Goal: Information Seeking & Learning: Learn about a topic

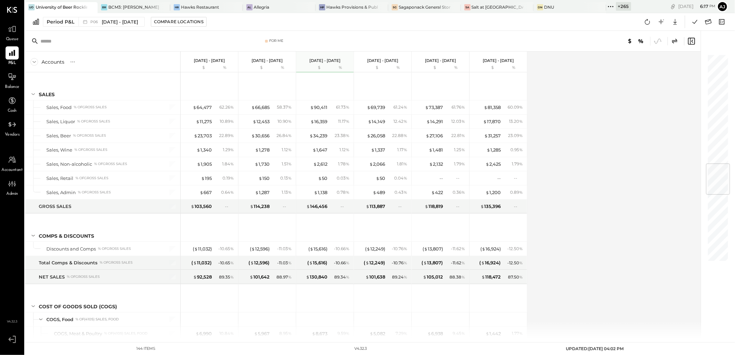
scroll to position [922, 0]
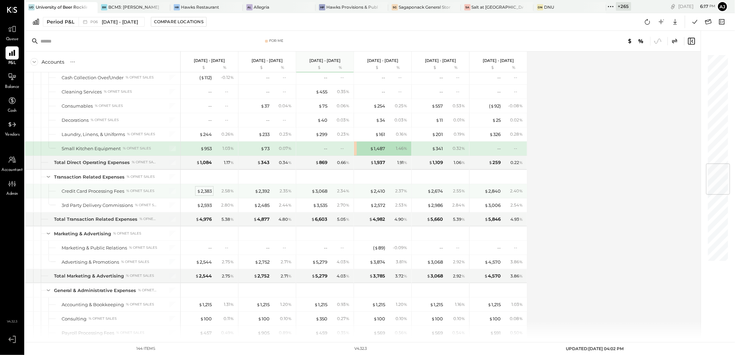
click at [202, 194] on div "$ 2,383" at bounding box center [204, 191] width 15 height 7
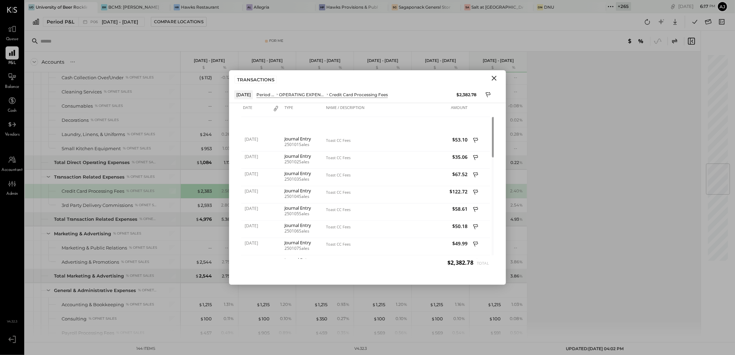
click at [494, 81] on icon "Close" at bounding box center [494, 78] width 8 height 8
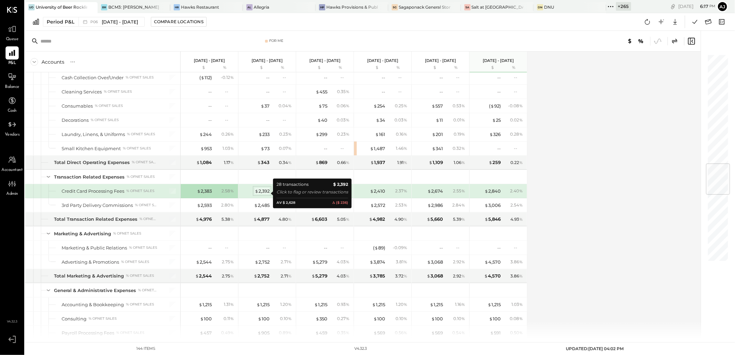
click at [263, 193] on div "$ 2,392" at bounding box center [262, 191] width 15 height 7
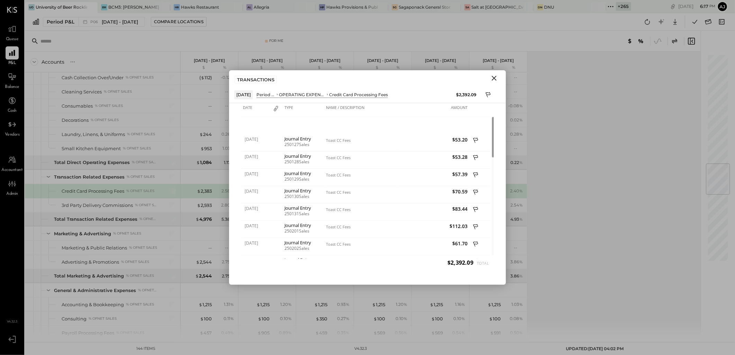
click at [495, 81] on icon "Close" at bounding box center [494, 78] width 8 height 8
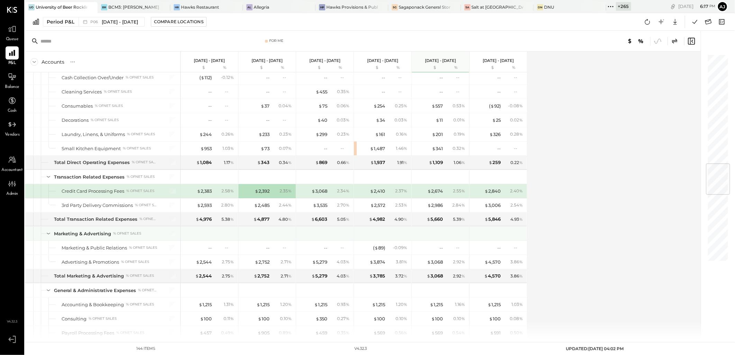
scroll to position [960, 0]
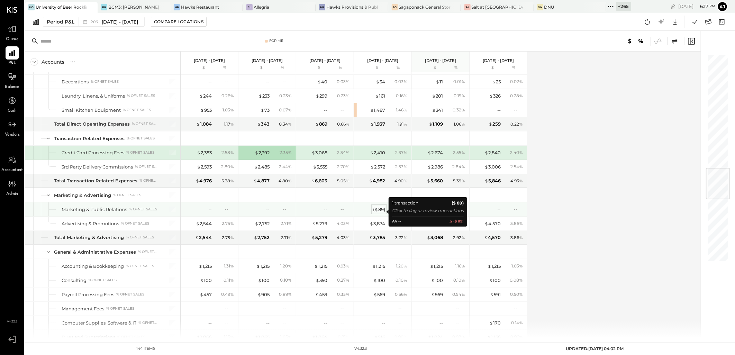
click at [376, 212] on span "$" at bounding box center [376, 209] width 4 height 6
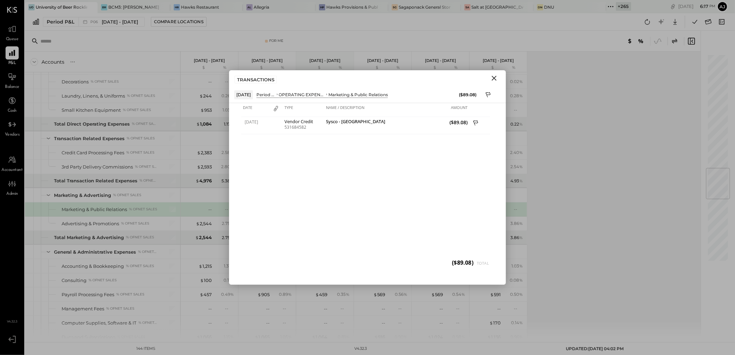
click at [493, 80] on icon "Close" at bounding box center [494, 78] width 8 height 8
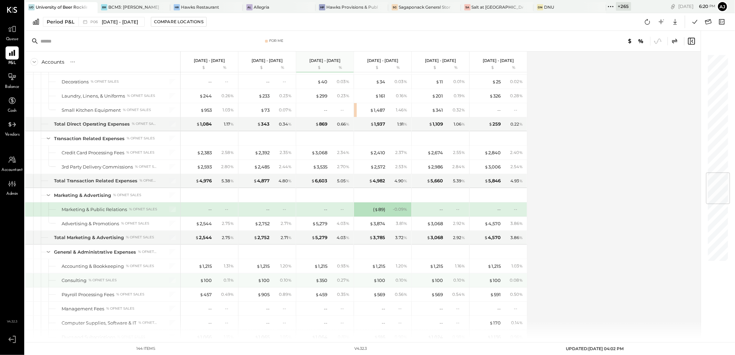
scroll to position [999, 0]
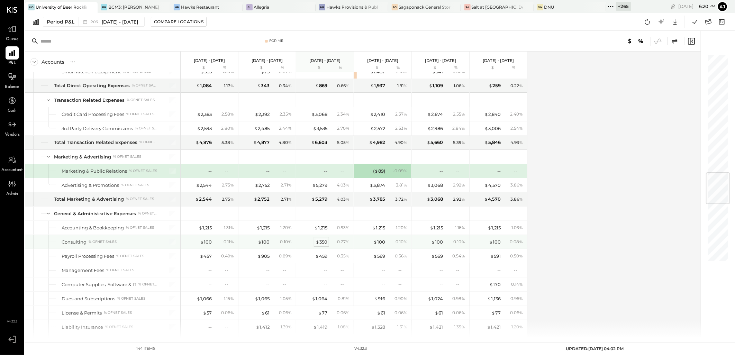
click at [323, 245] on div "$ 350" at bounding box center [321, 242] width 12 height 7
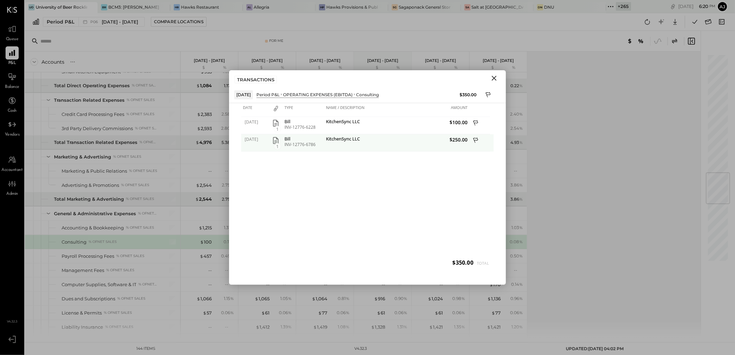
click at [274, 142] on icon "button" at bounding box center [276, 140] width 6 height 7
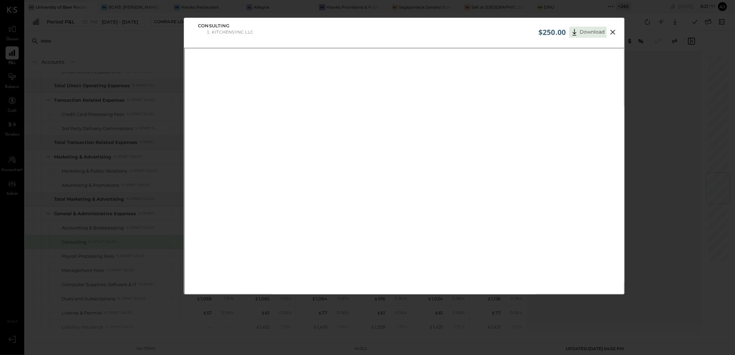
click at [614, 31] on icon at bounding box center [612, 32] width 8 height 8
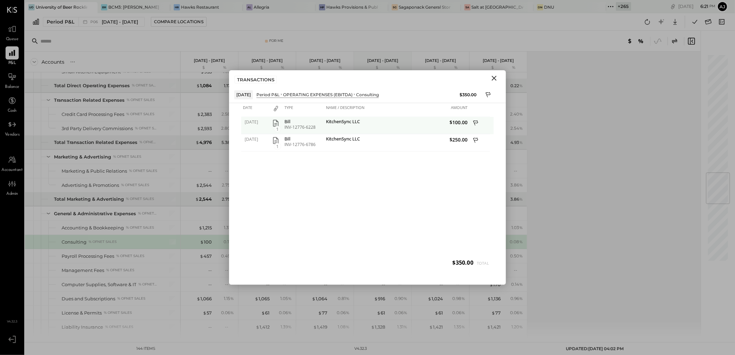
click at [277, 124] on icon "button" at bounding box center [276, 123] width 8 height 8
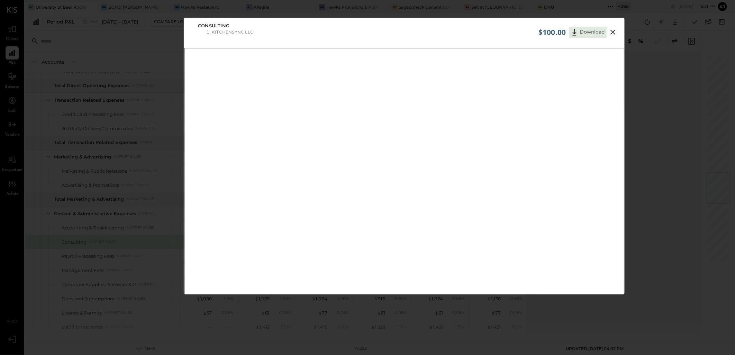
click at [614, 31] on icon at bounding box center [612, 32] width 5 height 5
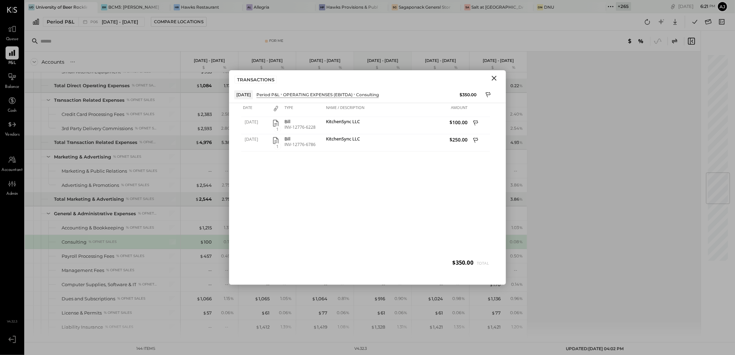
click at [495, 77] on icon "Close" at bounding box center [493, 78] width 5 height 5
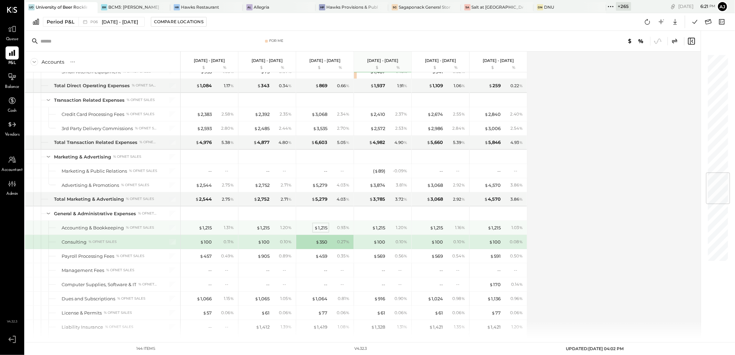
click at [321, 230] on div "$ 1,215" at bounding box center [320, 227] width 13 height 7
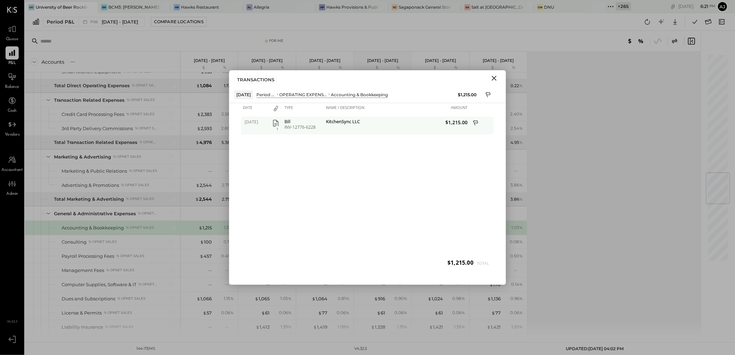
click at [273, 123] on icon "button" at bounding box center [276, 123] width 8 height 8
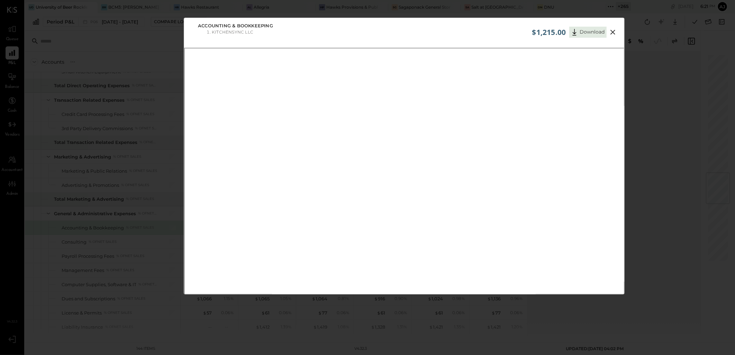
click at [610, 32] on icon at bounding box center [612, 32] width 8 height 8
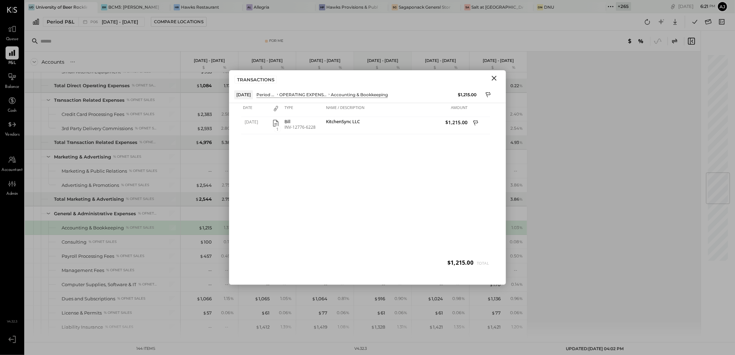
click at [495, 78] on icon "Close" at bounding box center [493, 78] width 5 height 5
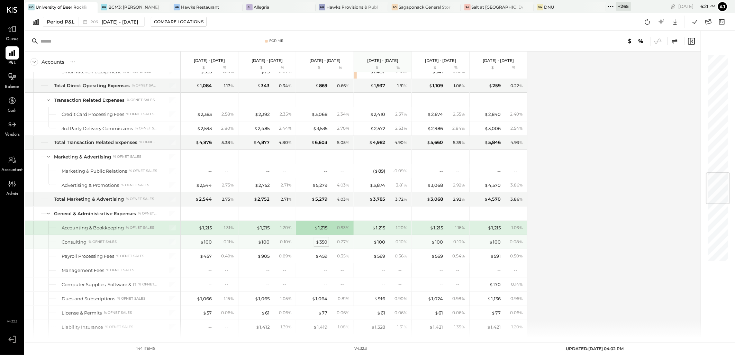
click at [323, 245] on div "$ 350" at bounding box center [321, 242] width 12 height 7
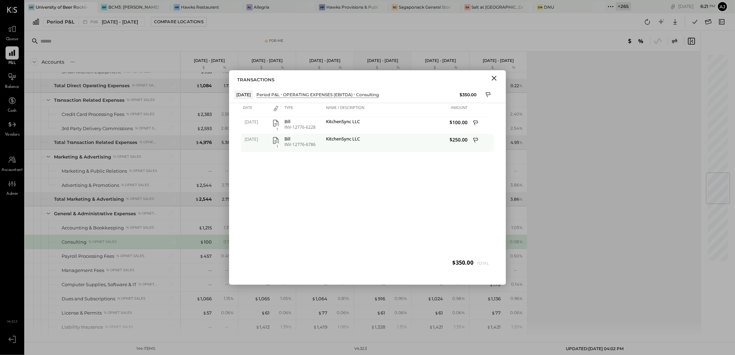
click at [277, 139] on icon "button" at bounding box center [276, 140] width 8 height 8
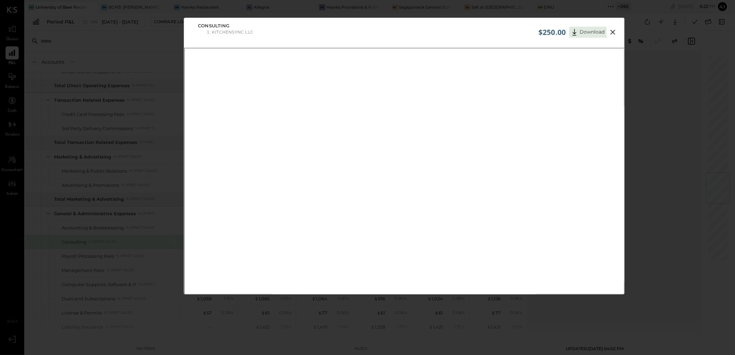
click at [615, 35] on icon at bounding box center [612, 32] width 8 height 8
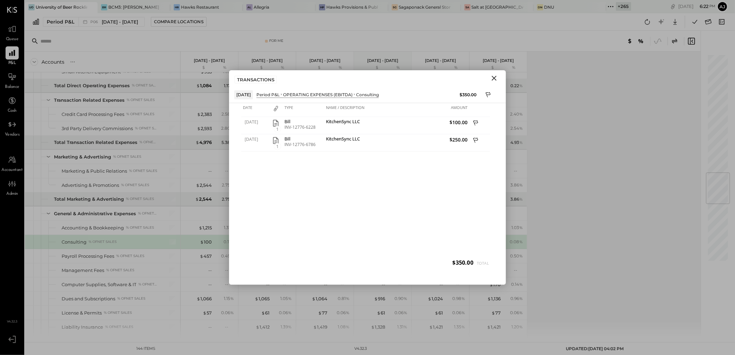
click at [496, 79] on icon "Close" at bounding box center [494, 78] width 8 height 8
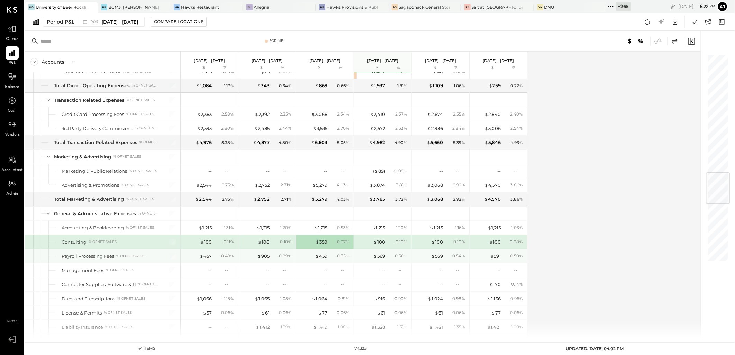
click at [213, 263] on div "$ 457 0.49 %" at bounding box center [210, 256] width 52 height 14
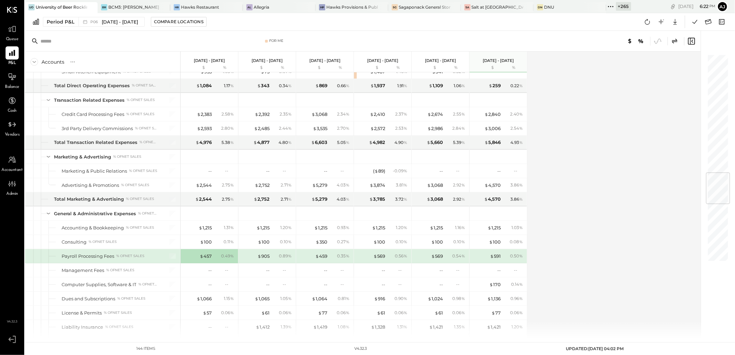
click at [208, 262] on div "$ 457 0.49 %" at bounding box center [210, 256] width 52 height 14
click at [206, 259] on div "$ 457" at bounding box center [206, 256] width 12 height 7
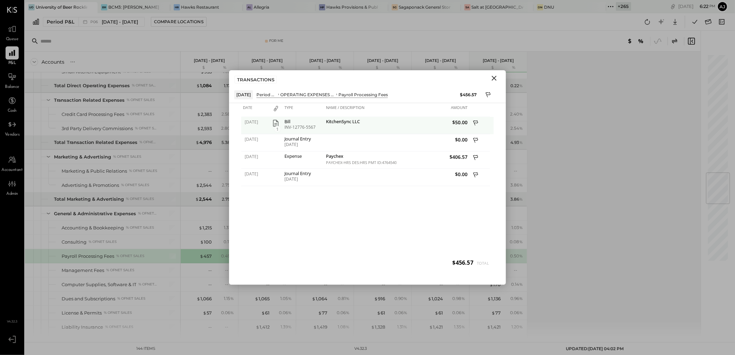
click at [278, 123] on icon "button" at bounding box center [276, 123] width 8 height 8
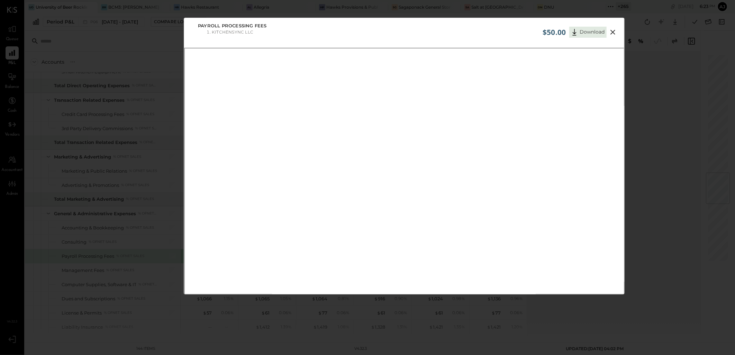
click at [614, 36] on icon at bounding box center [612, 32] width 8 height 8
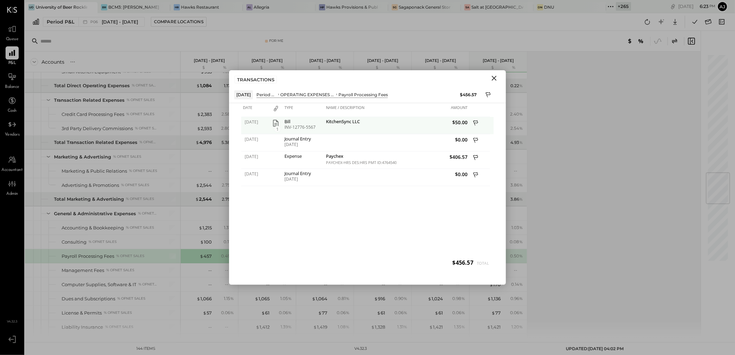
click at [276, 124] on icon "button" at bounding box center [276, 123] width 8 height 8
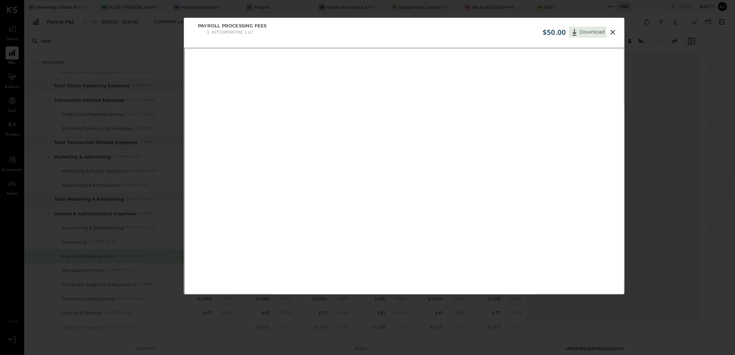
click at [609, 29] on icon at bounding box center [612, 32] width 8 height 8
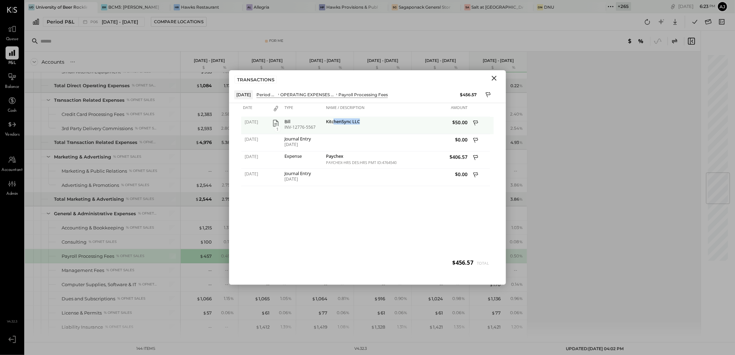
drag, startPoint x: 334, startPoint y: 121, endPoint x: 382, endPoint y: 120, distance: 48.4
click at [382, 120] on div "KitchenSync LLC" at bounding box center [360, 122] width 69 height 7
click at [274, 125] on icon "button" at bounding box center [276, 123] width 8 height 8
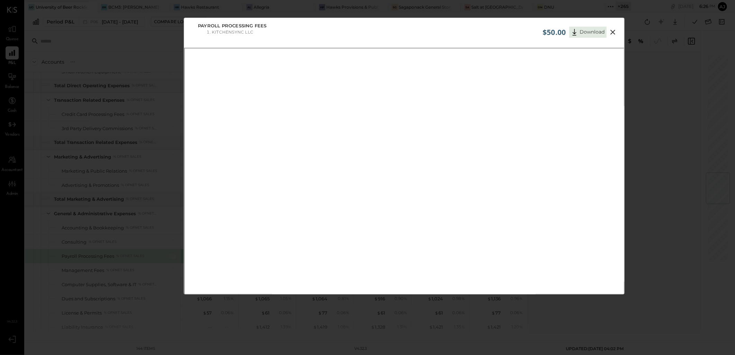
drag, startPoint x: 610, startPoint y: 34, endPoint x: 634, endPoint y: 47, distance: 26.9
click at [610, 34] on icon at bounding box center [612, 32] width 5 height 5
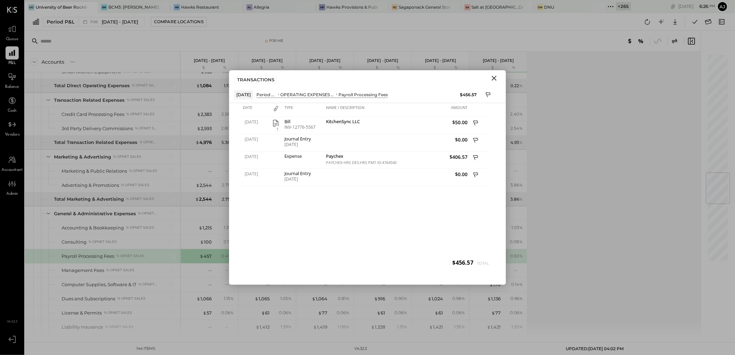
click at [493, 81] on icon "Close" at bounding box center [494, 78] width 8 height 8
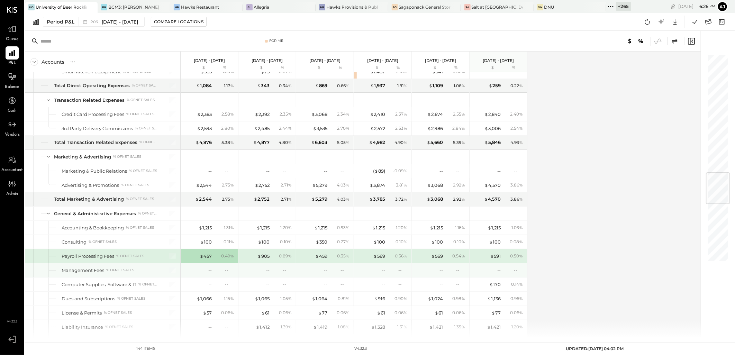
scroll to position [1038, 0]
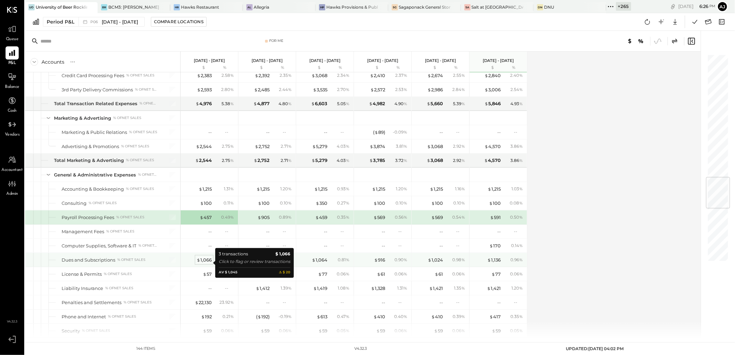
click at [200, 263] on span "$" at bounding box center [198, 260] width 4 height 6
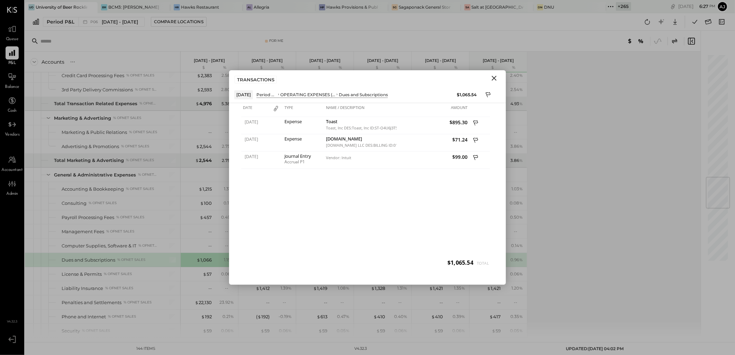
click at [497, 76] on icon "Close" at bounding box center [494, 78] width 8 height 8
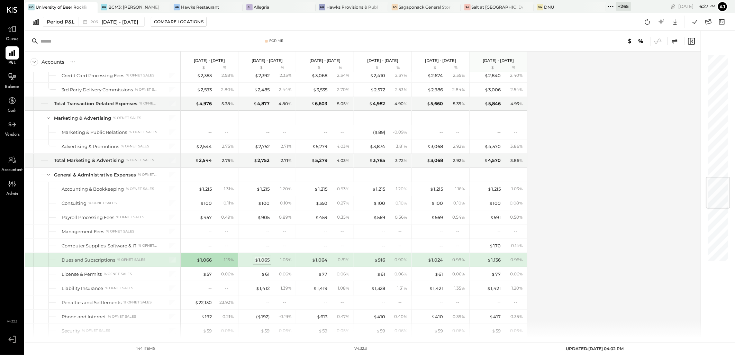
click at [268, 263] on div "$ 1,065" at bounding box center [262, 260] width 15 height 7
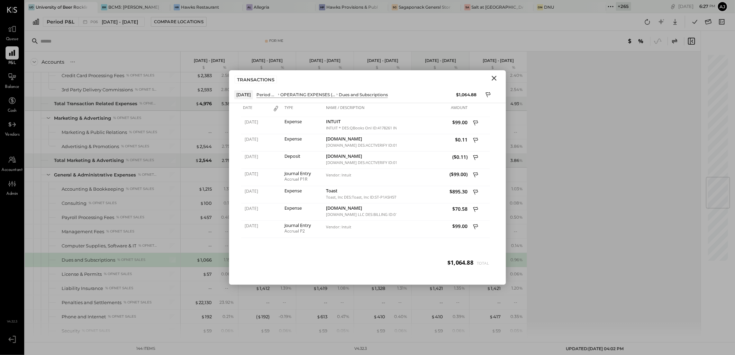
click at [495, 78] on icon "Close" at bounding box center [493, 78] width 5 height 5
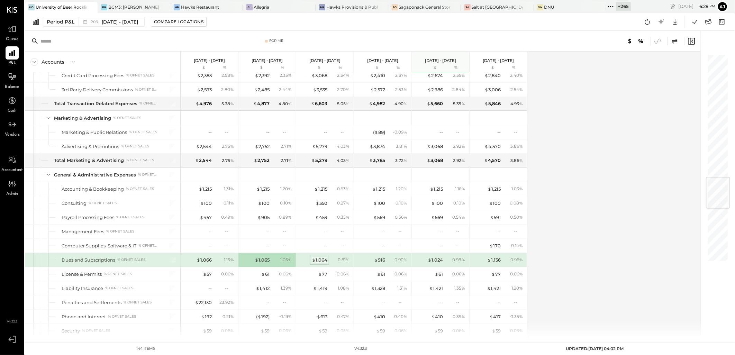
click at [323, 261] on div "$ 1,064" at bounding box center [320, 260] width 16 height 7
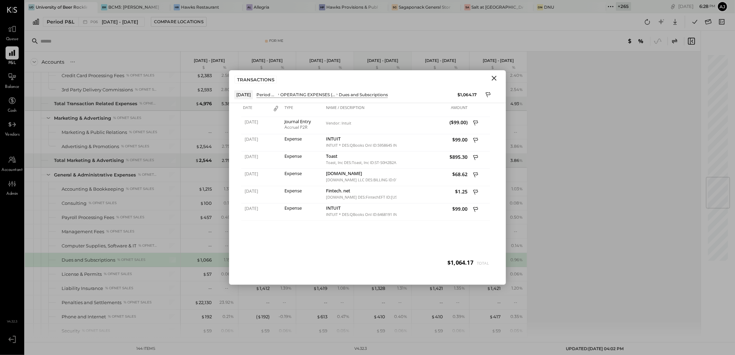
click at [493, 81] on icon "Close" at bounding box center [494, 78] width 8 height 8
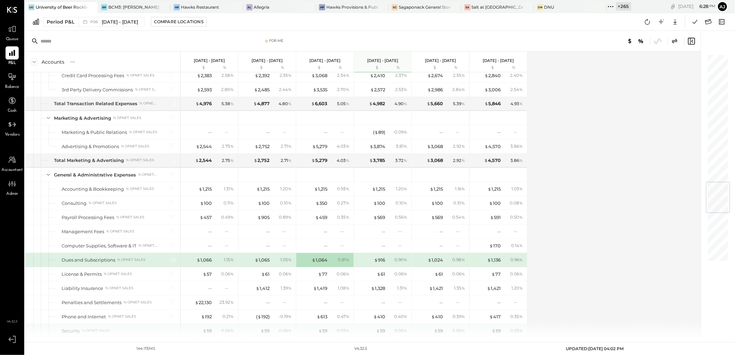
scroll to position [1076, 0]
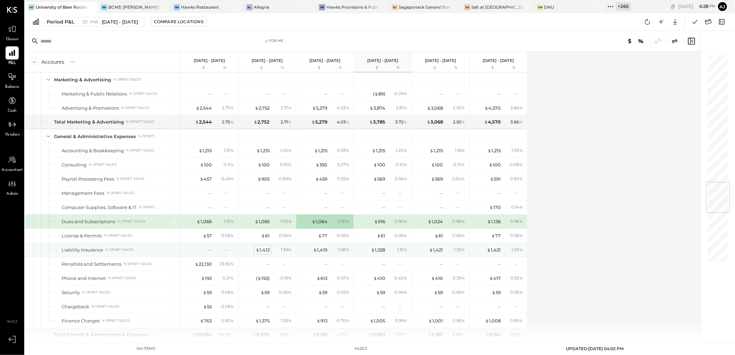
click at [263, 251] on div "$ 1,412" at bounding box center [263, 250] width 14 height 7
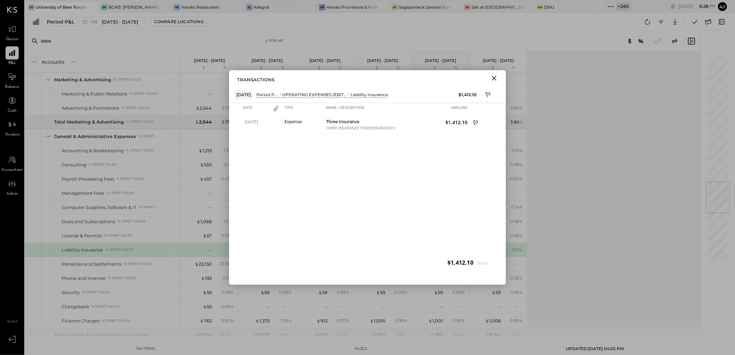
click at [496, 77] on icon "Close" at bounding box center [494, 78] width 8 height 8
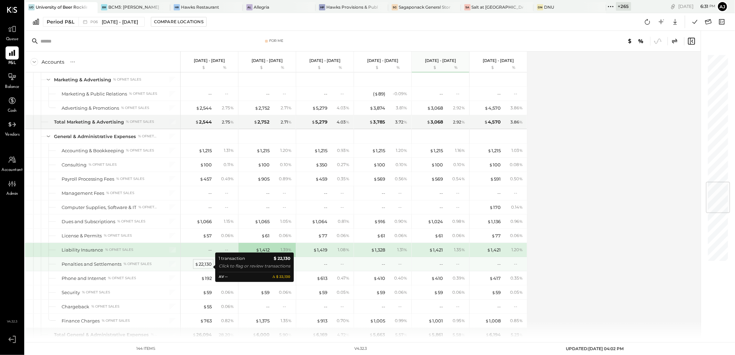
click at [209, 267] on div "$ 22,130" at bounding box center [203, 264] width 17 height 7
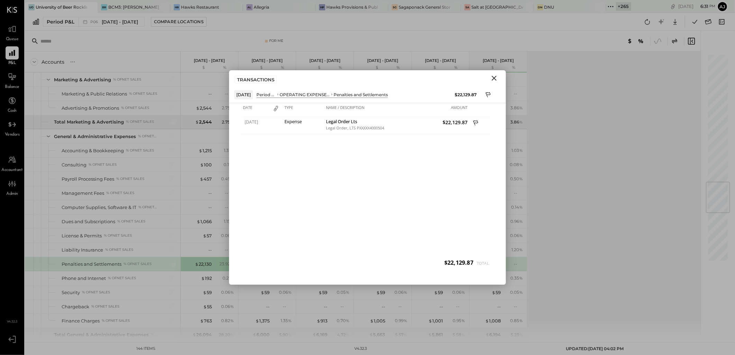
click at [495, 78] on icon "Close" at bounding box center [494, 78] width 8 height 8
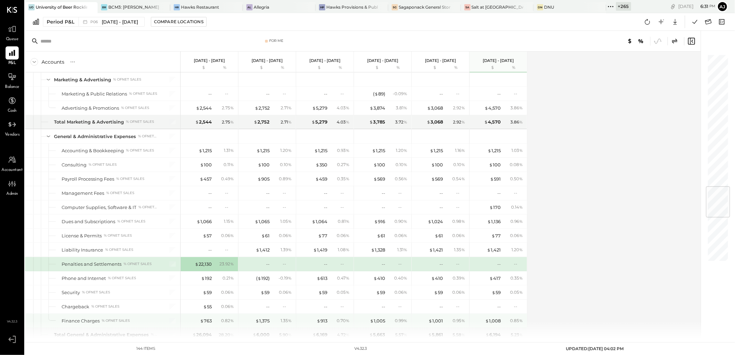
scroll to position [1114, 0]
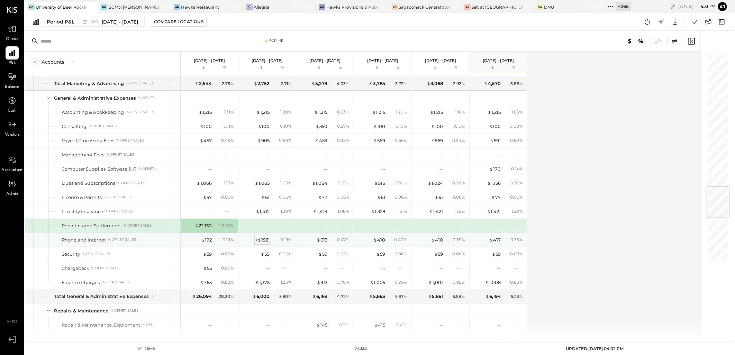
click at [262, 241] on div "( $ 192 )" at bounding box center [262, 240] width 13 height 7
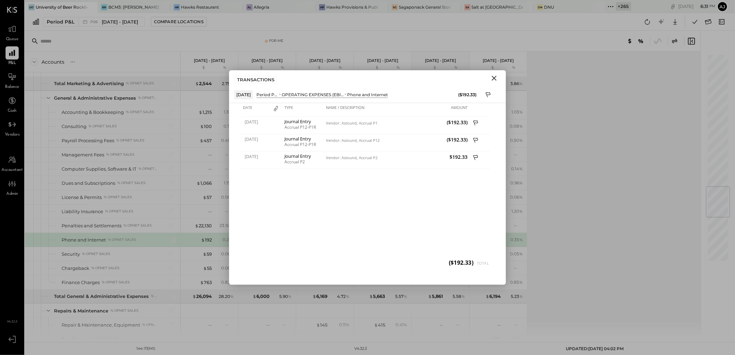
click at [495, 77] on icon "Close" at bounding box center [493, 78] width 5 height 5
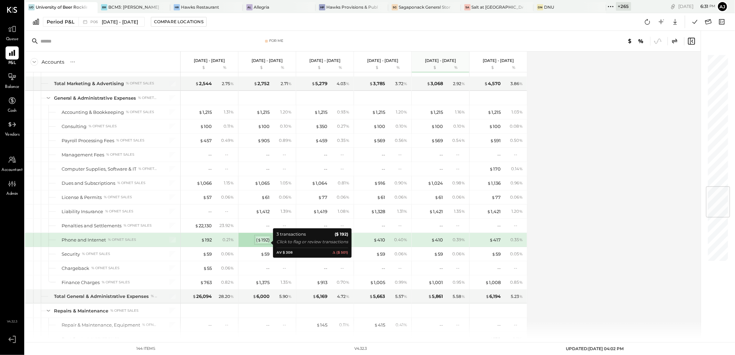
click at [264, 243] on div "( $ 192 )" at bounding box center [262, 240] width 13 height 7
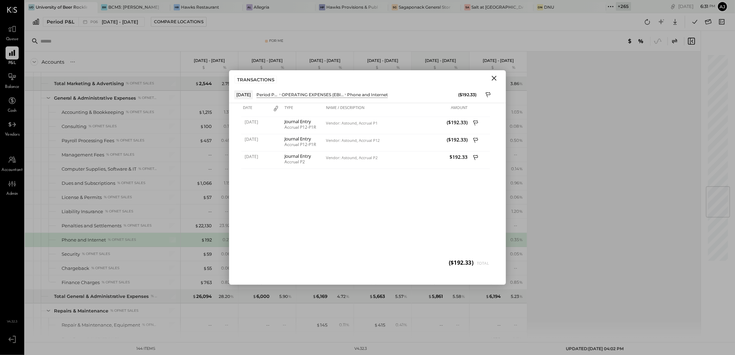
click at [494, 76] on icon "Close" at bounding box center [494, 78] width 8 height 8
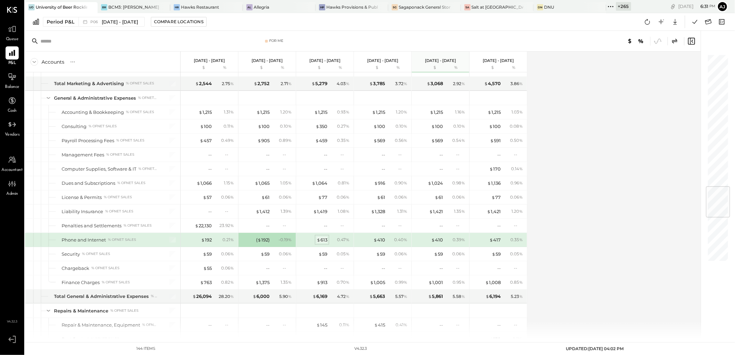
click at [324, 243] on div "$ 613" at bounding box center [321, 240] width 11 height 7
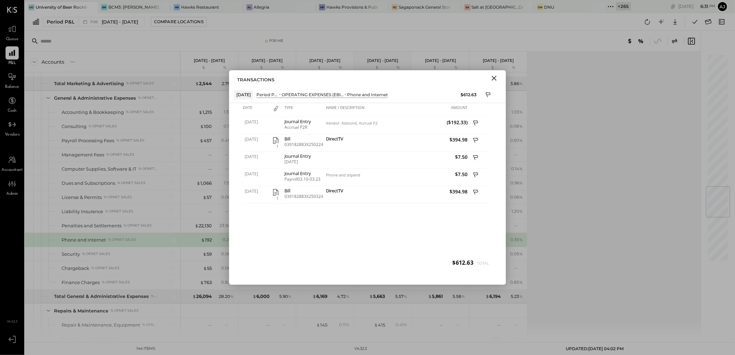
click at [495, 77] on icon "Close" at bounding box center [493, 78] width 5 height 5
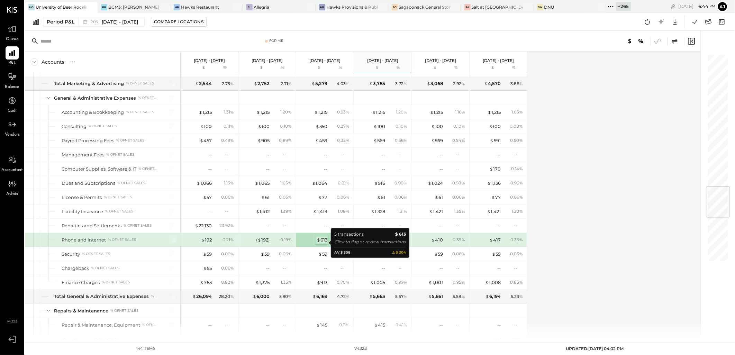
click at [325, 243] on div "$ 613" at bounding box center [321, 240] width 11 height 7
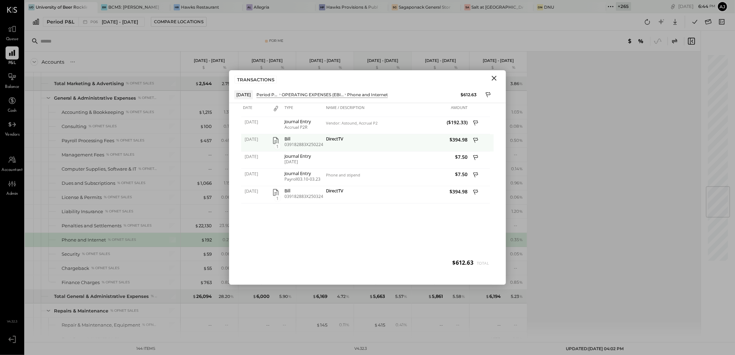
click at [274, 140] on icon "button" at bounding box center [276, 140] width 8 height 8
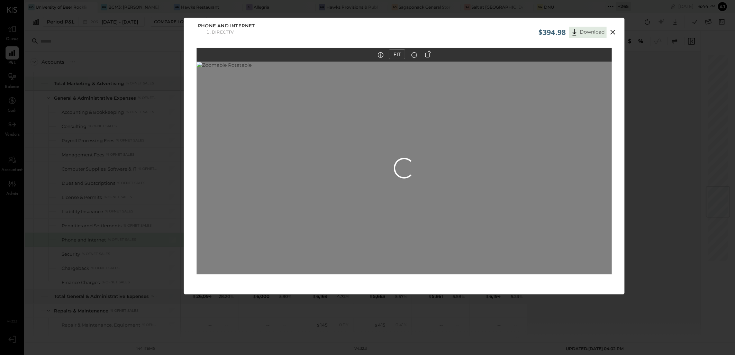
click at [615, 28] on icon at bounding box center [612, 32] width 8 height 8
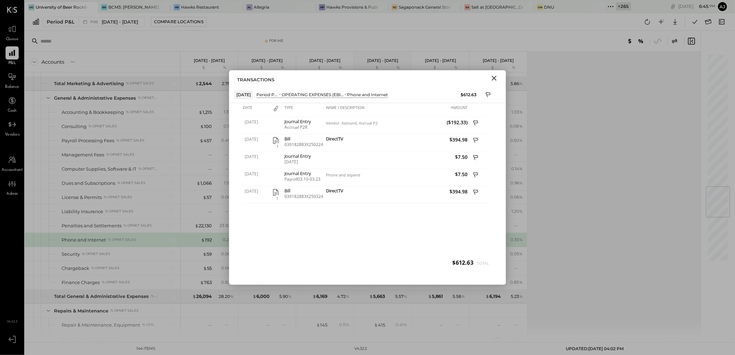
click at [493, 80] on icon "Close" at bounding box center [494, 78] width 8 height 8
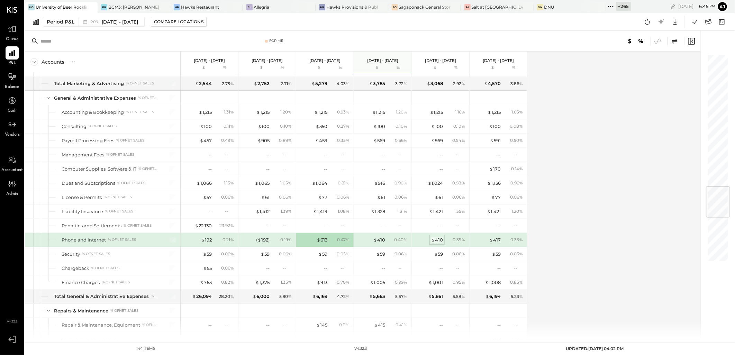
click at [435, 242] on span "$" at bounding box center [433, 240] width 4 height 6
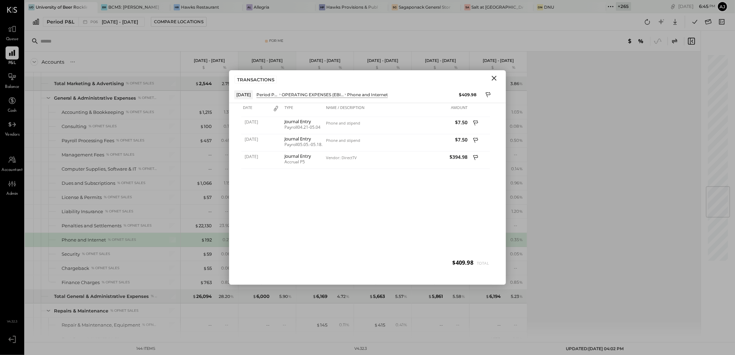
click at [496, 76] on icon "Close" at bounding box center [493, 78] width 5 height 5
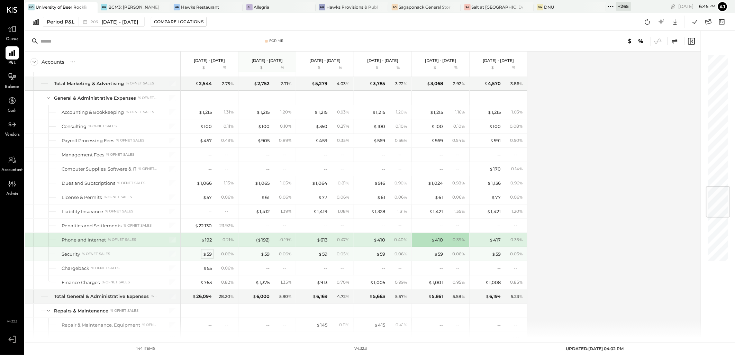
click at [204, 257] on span "$" at bounding box center [205, 254] width 4 height 6
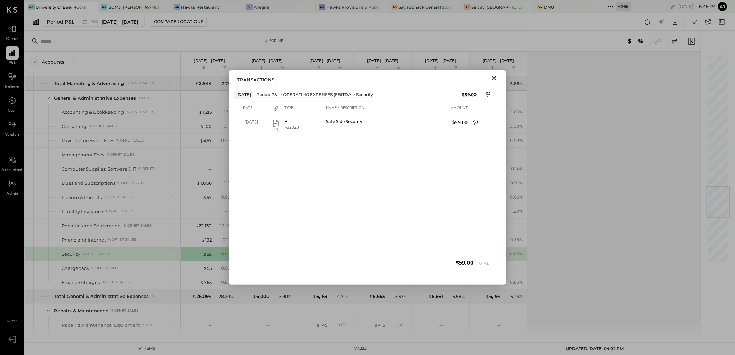
click at [495, 79] on icon "Close" at bounding box center [494, 78] width 8 height 8
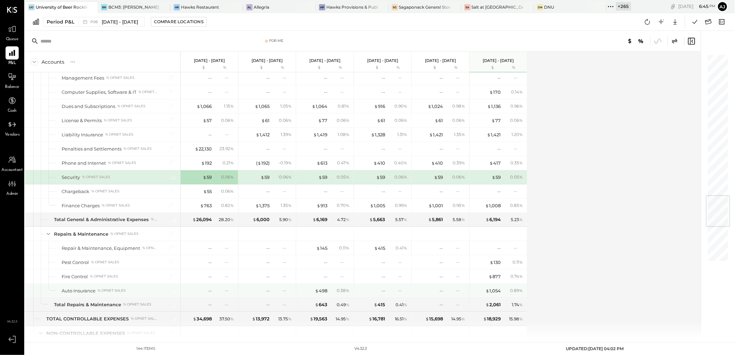
scroll to position [1230, 0]
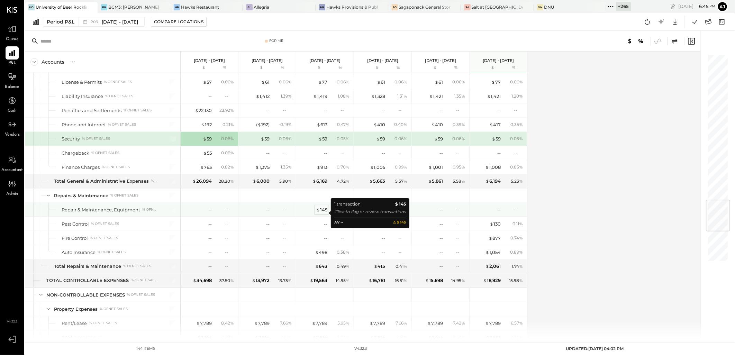
click at [324, 210] on div "$ 145" at bounding box center [321, 209] width 11 height 7
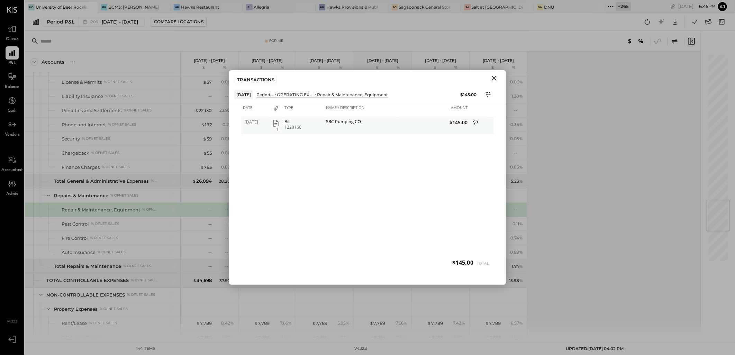
click at [275, 120] on icon "button" at bounding box center [276, 123] width 8 height 8
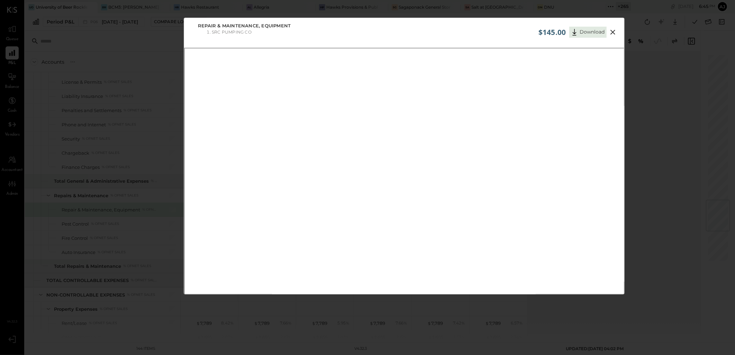
drag, startPoint x: 617, startPoint y: 31, endPoint x: 608, endPoint y: 12, distance: 21.4
click at [617, 31] on button at bounding box center [612, 32] width 12 height 9
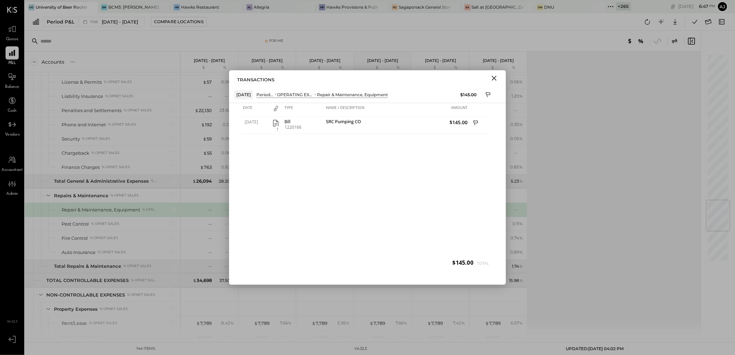
click at [497, 79] on icon "Close" at bounding box center [494, 78] width 8 height 8
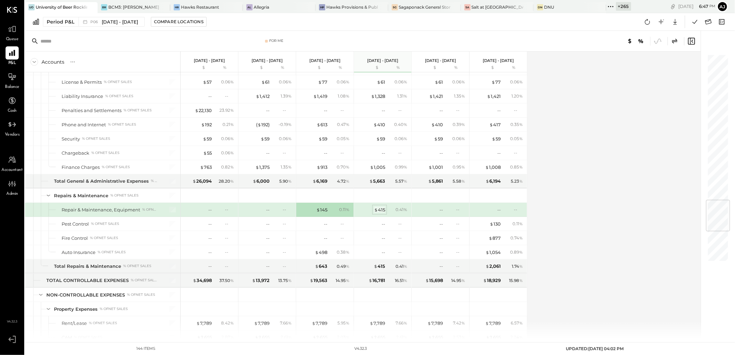
click at [379, 212] on div "$ 415" at bounding box center [379, 209] width 11 height 7
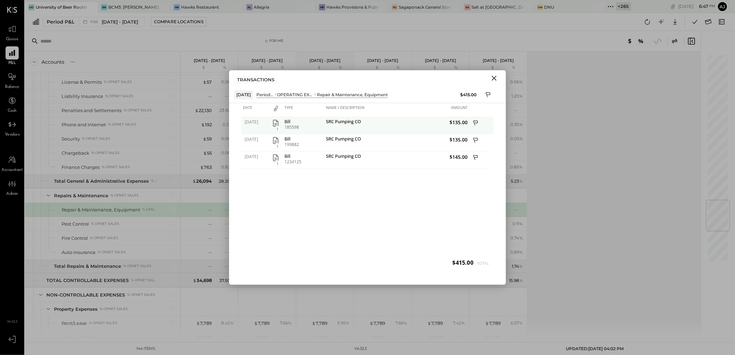
click at [277, 124] on icon "button" at bounding box center [276, 123] width 8 height 8
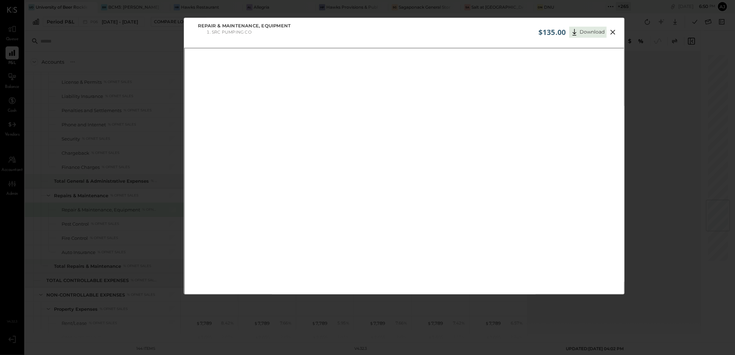
scroll to position [6, 0]
drag, startPoint x: 613, startPoint y: 27, endPoint x: 600, endPoint y: 59, distance: 34.9
click at [613, 27] on icon at bounding box center [612, 26] width 8 height 8
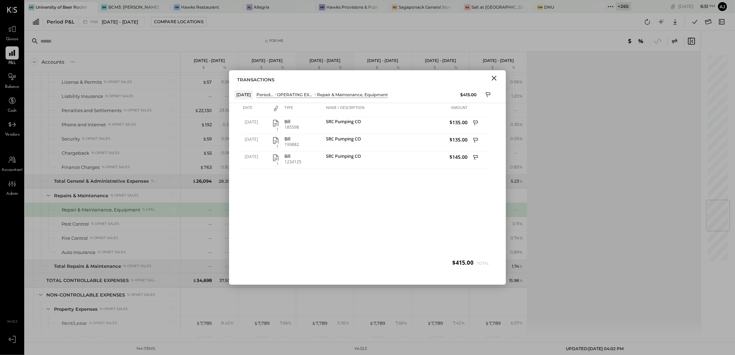
click at [494, 75] on icon "Close" at bounding box center [494, 78] width 8 height 8
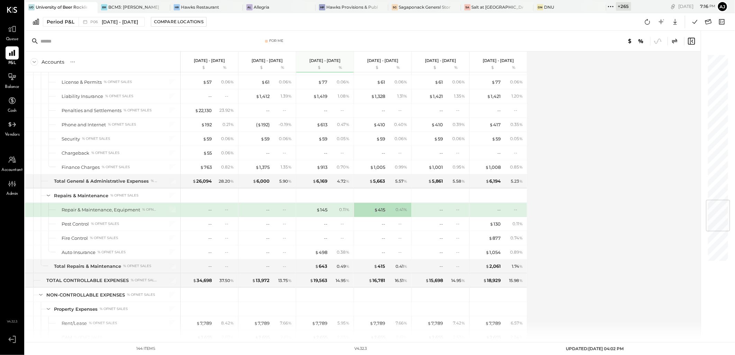
click at [618, 216] on div "Accounts S % GL [DATE] - [DATE] $ % [DATE] - [DATE] $ % [DATE] - [DATE] $ % [DA…" at bounding box center [363, 195] width 677 height 286
